Goal: Check status: Check status

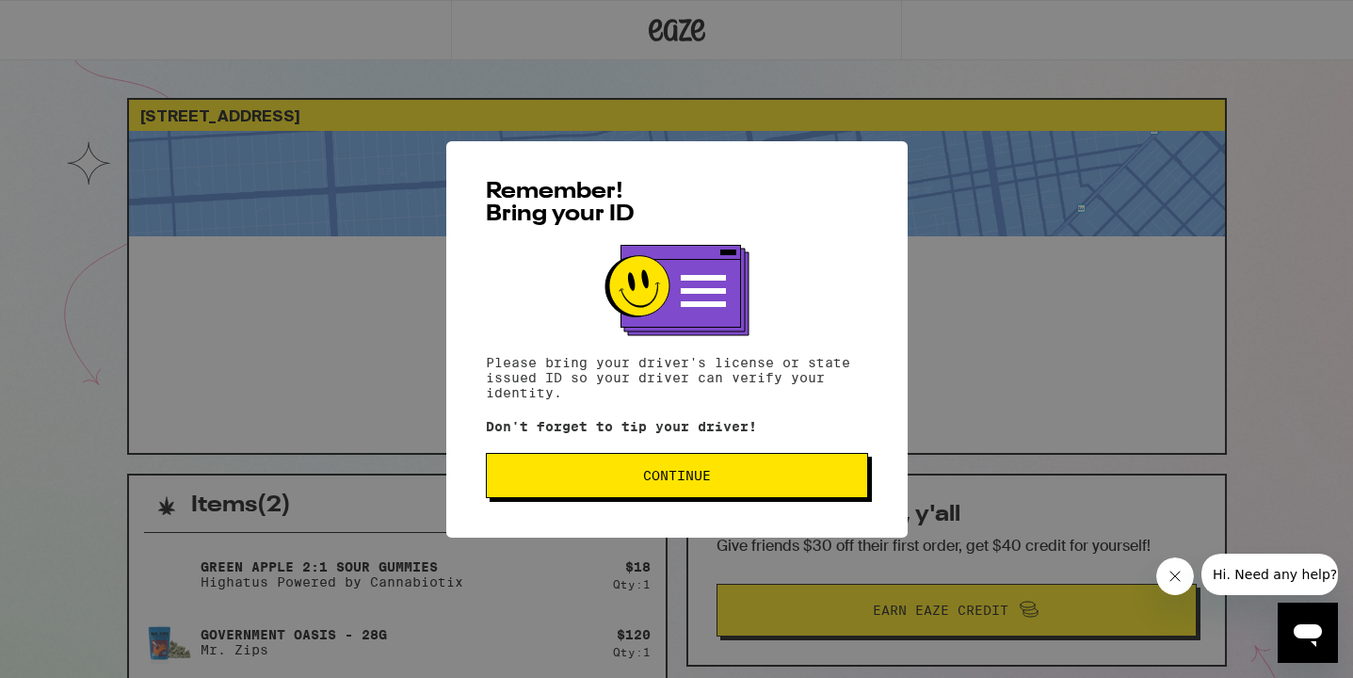
click at [763, 490] on button "Continue" at bounding box center [677, 475] width 382 height 45
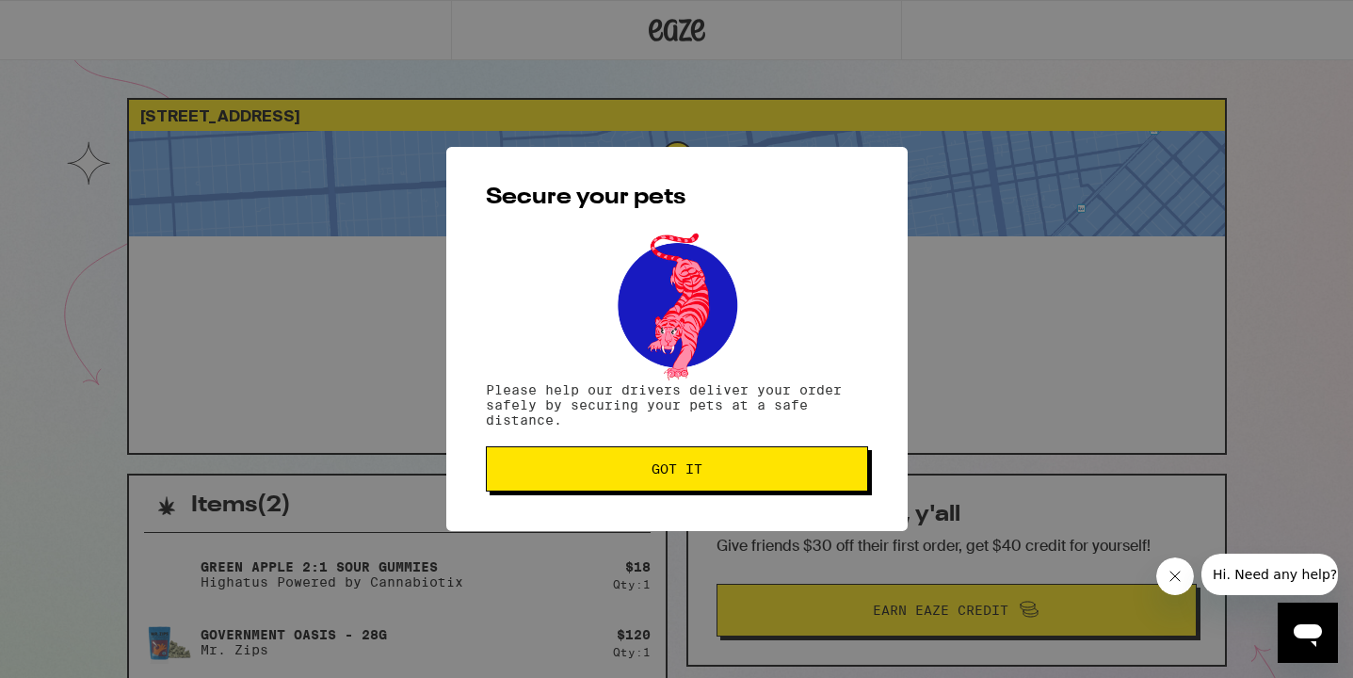
click at [763, 490] on button "Got it" at bounding box center [677, 468] width 382 height 45
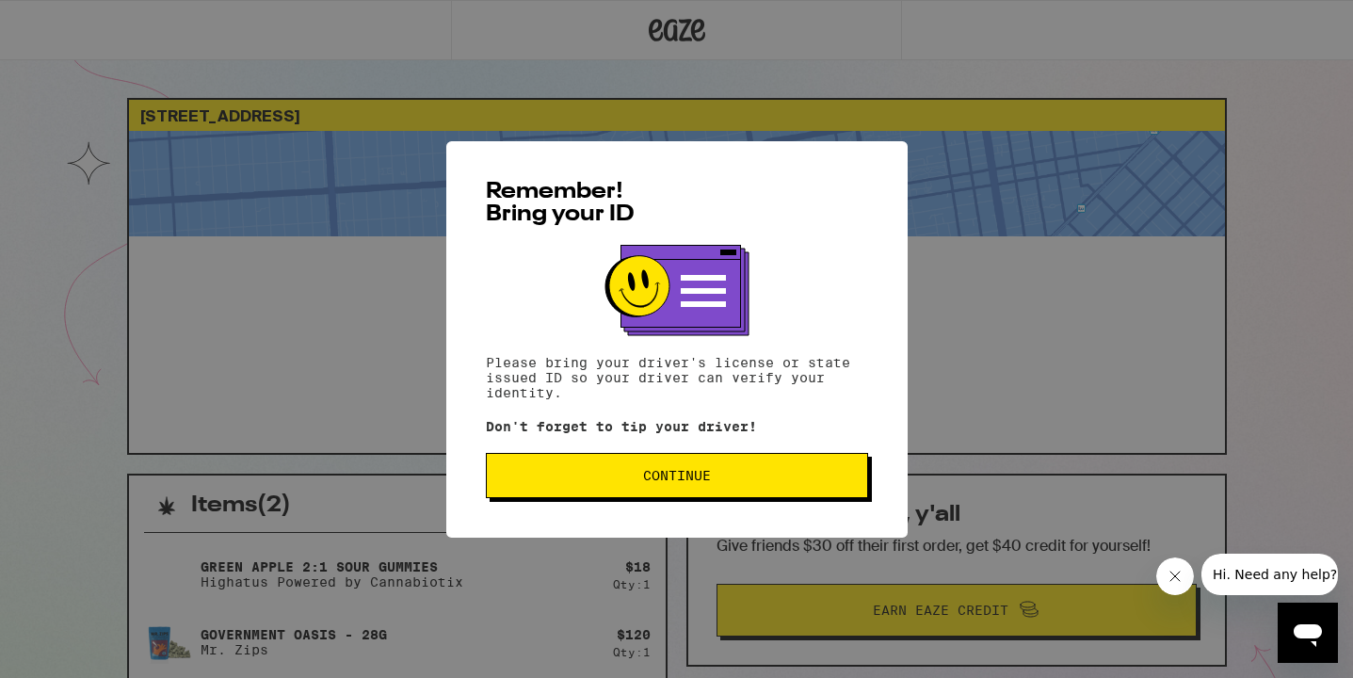
click at [731, 488] on button "Continue" at bounding box center [677, 475] width 382 height 45
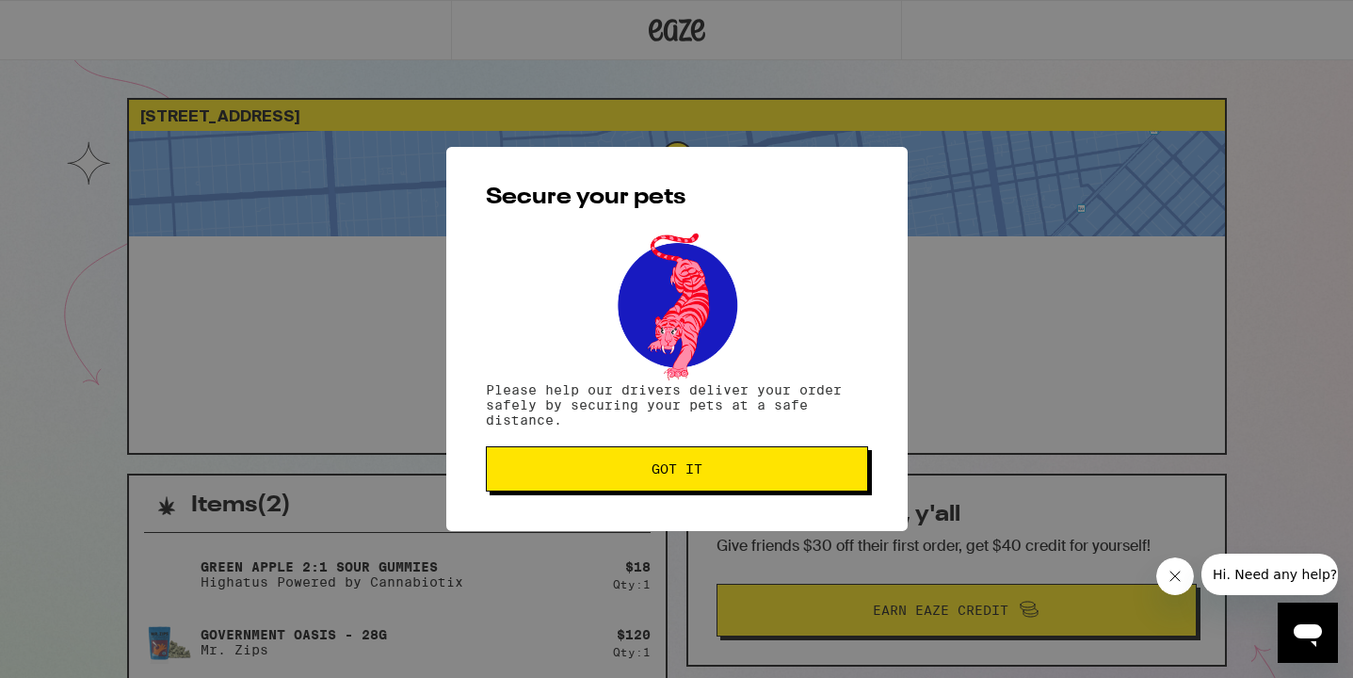
click at [731, 488] on button "Got it" at bounding box center [677, 468] width 382 height 45
